Goal: Check status: Check status

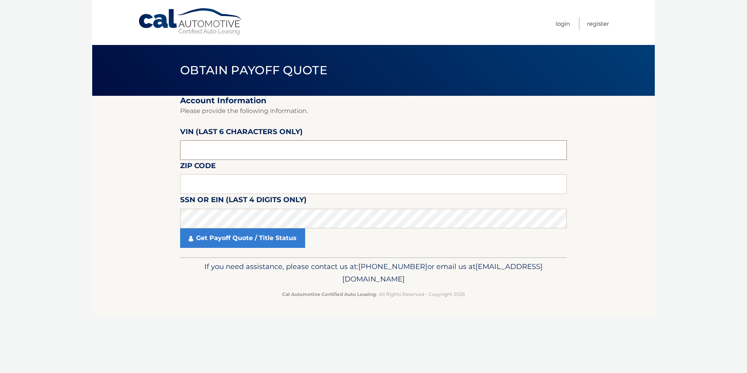
click at [222, 146] on input "text" at bounding box center [373, 150] width 387 height 20
click at [229, 152] on input "text" at bounding box center [373, 150] width 387 height 20
click at [224, 180] on input "text" at bounding box center [373, 184] width 387 height 20
type input "07751"
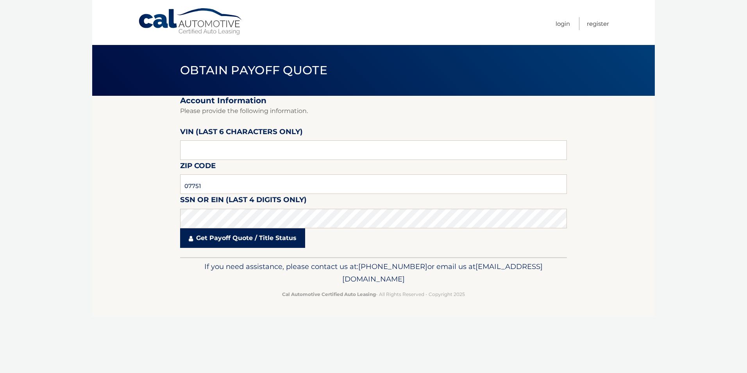
click at [234, 238] on link "Get Payoff Quote / Title Status" at bounding box center [242, 238] width 125 height 20
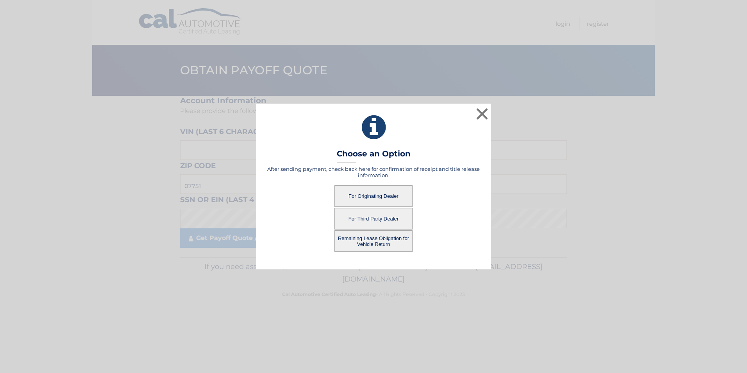
click at [383, 191] on button "For Originating Dealer" at bounding box center [373, 195] width 78 height 21
click at [373, 200] on button "For Originating Dealer" at bounding box center [373, 195] width 78 height 21
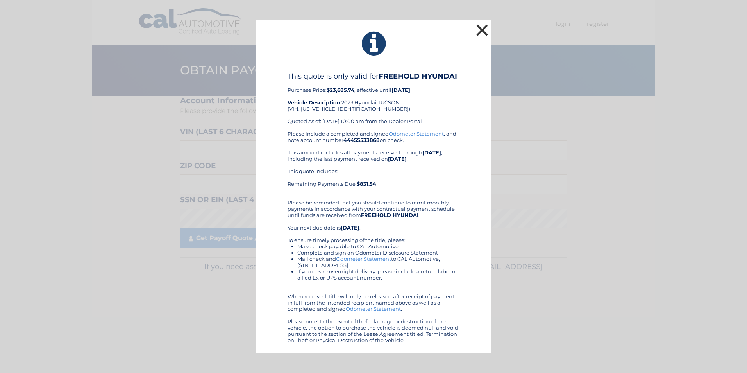
click at [483, 30] on button "×" at bounding box center [482, 30] width 16 height 16
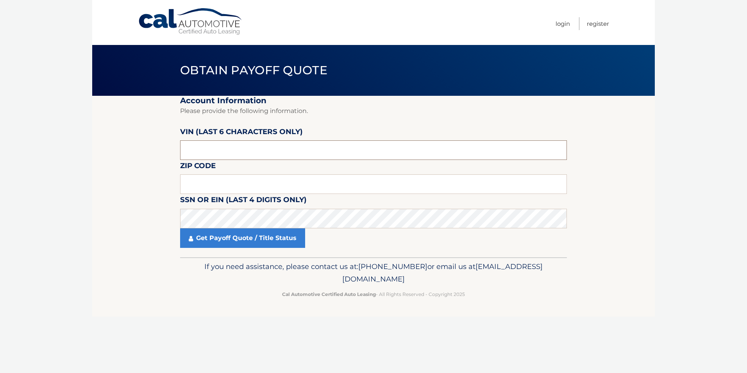
click at [246, 144] on input "text" at bounding box center [373, 150] width 387 height 20
click at [237, 183] on input "text" at bounding box center [373, 184] width 387 height 20
type input "07751"
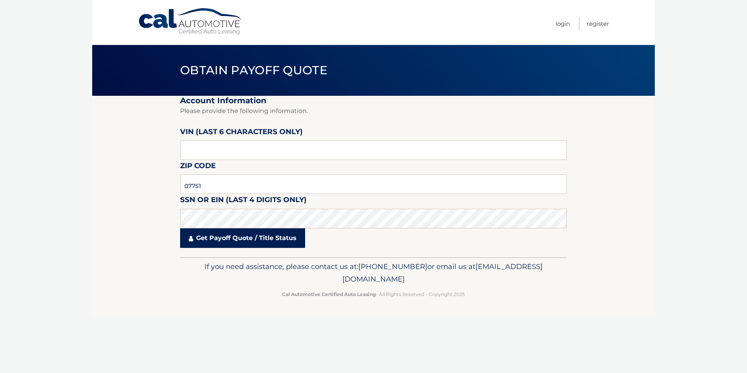
click at [207, 238] on link "Get Payoff Quote / Title Status" at bounding box center [242, 238] width 125 height 20
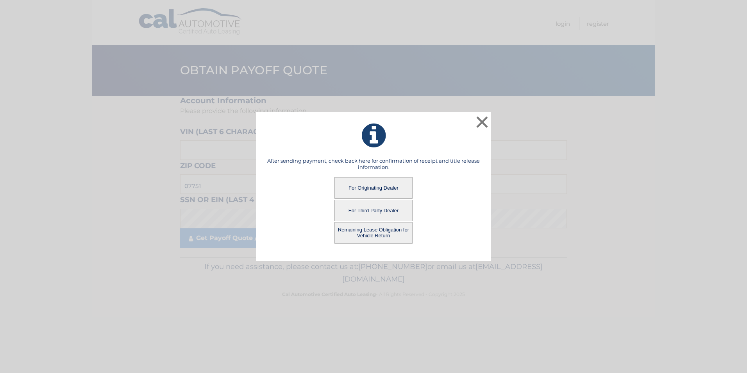
click at [364, 232] on button "Remaining Lease Obligation for Vehicle Return" at bounding box center [373, 232] width 78 height 21
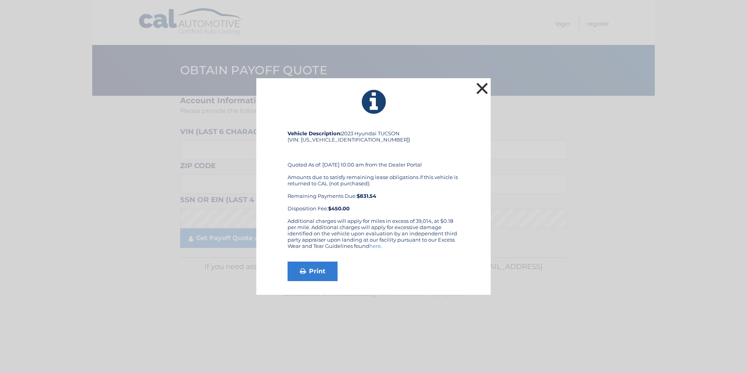
click at [477, 90] on button "×" at bounding box center [482, 88] width 16 height 16
